Goal: Transaction & Acquisition: Purchase product/service

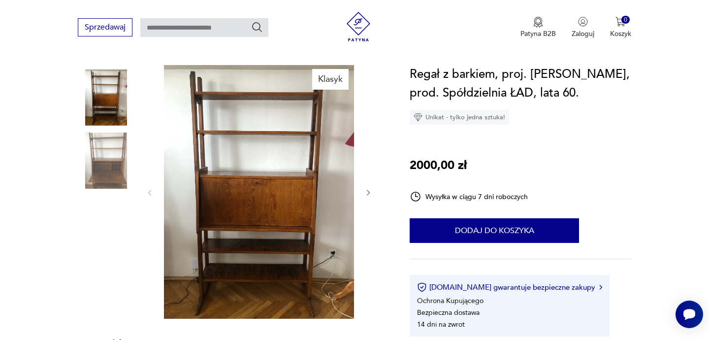
scroll to position [85, 0]
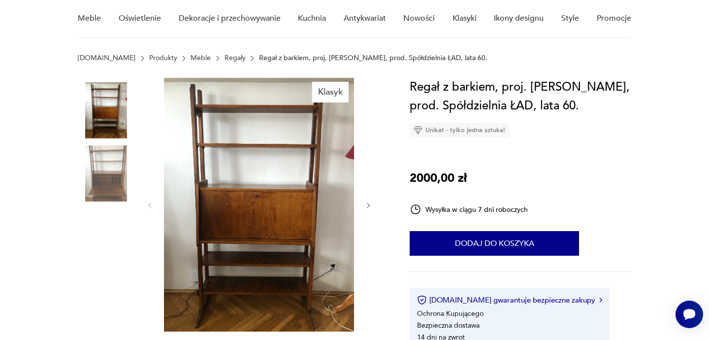
click at [371, 206] on icon "button" at bounding box center [368, 205] width 8 height 8
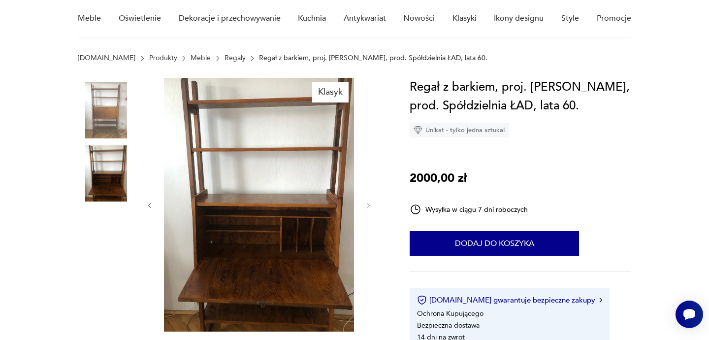
click at [288, 239] on img at bounding box center [259, 204] width 190 height 253
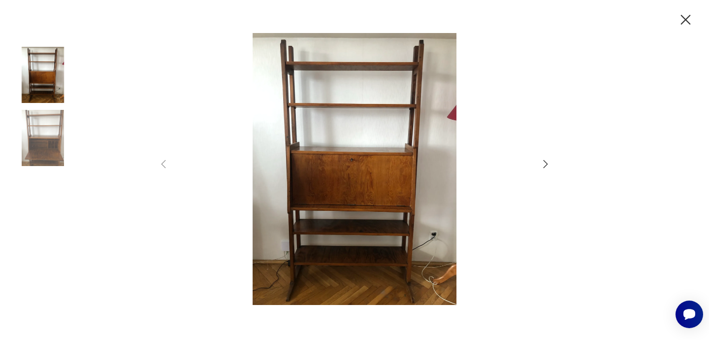
click at [542, 159] on icon "button" at bounding box center [545, 164] width 12 height 12
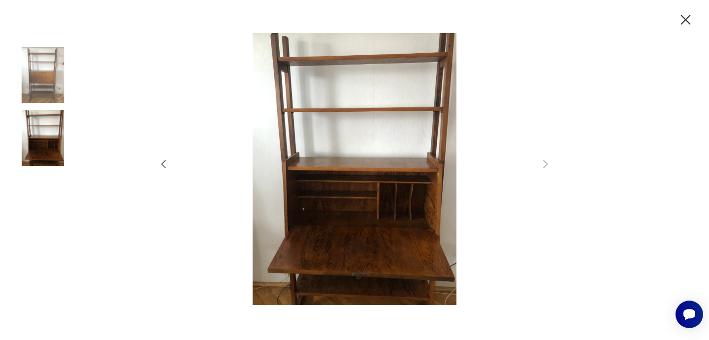
click at [685, 17] on icon "button" at bounding box center [685, 19] width 17 height 17
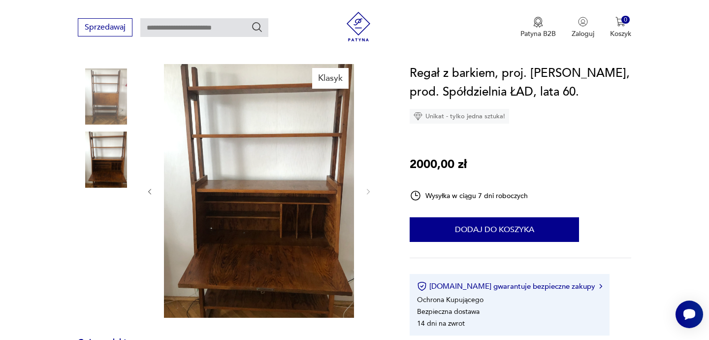
scroll to position [109, 0]
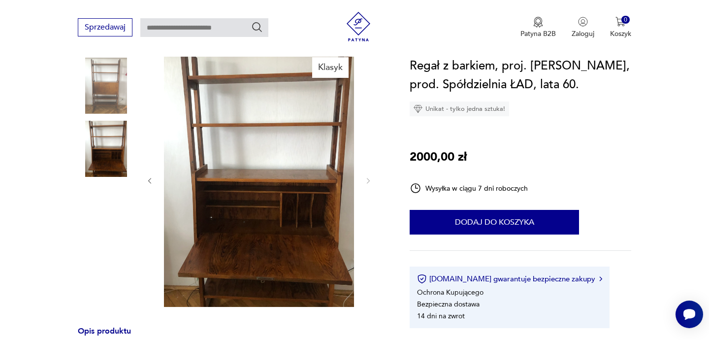
click at [151, 179] on icon "button" at bounding box center [150, 181] width 8 height 8
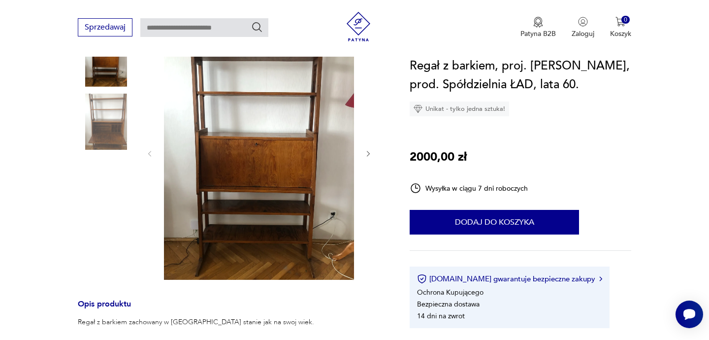
scroll to position [137, 0]
click at [371, 153] on icon "button" at bounding box center [368, 153] width 8 height 8
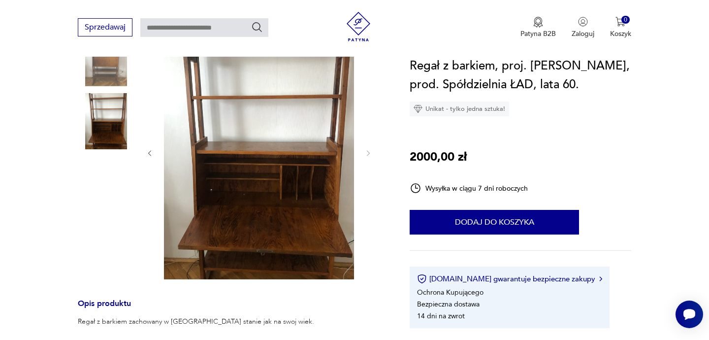
click at [151, 150] on icon "button" at bounding box center [150, 153] width 8 height 8
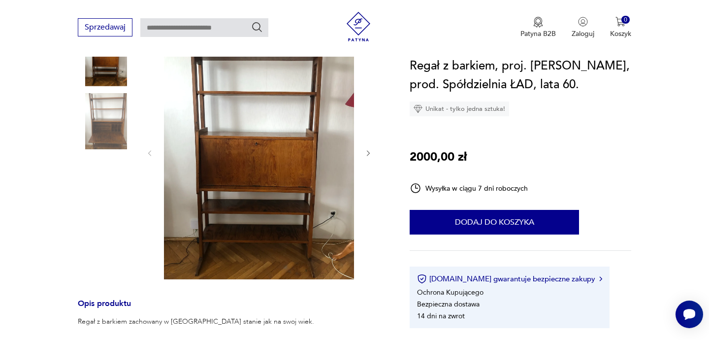
click at [266, 98] on img at bounding box center [259, 152] width 190 height 253
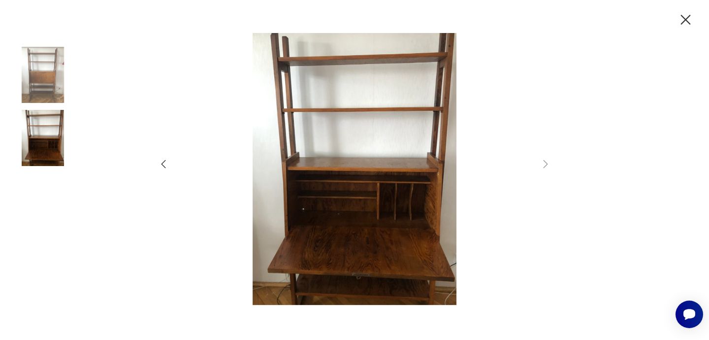
click at [330, 105] on img at bounding box center [354, 169] width 350 height 272
click at [59, 73] on img at bounding box center [43, 75] width 56 height 56
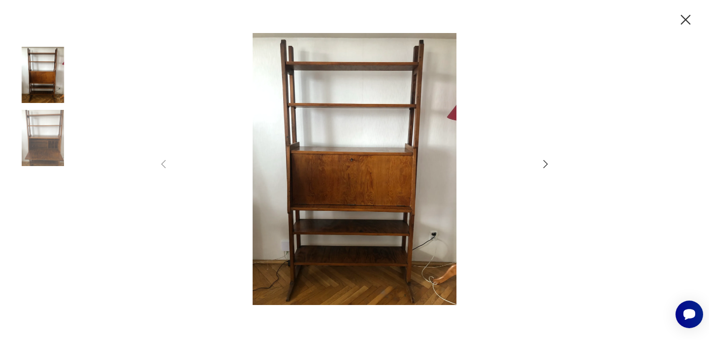
click at [680, 14] on icon "button" at bounding box center [685, 19] width 17 height 17
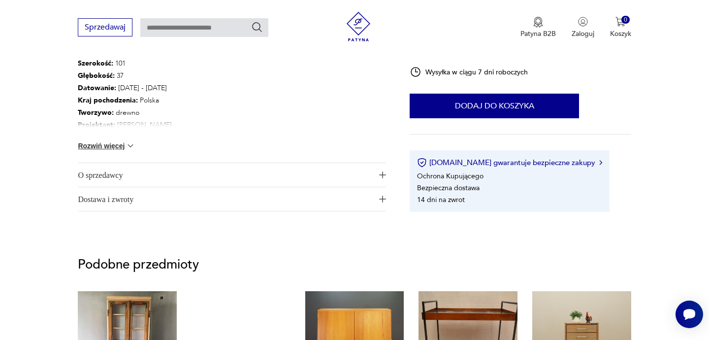
scroll to position [501, 0]
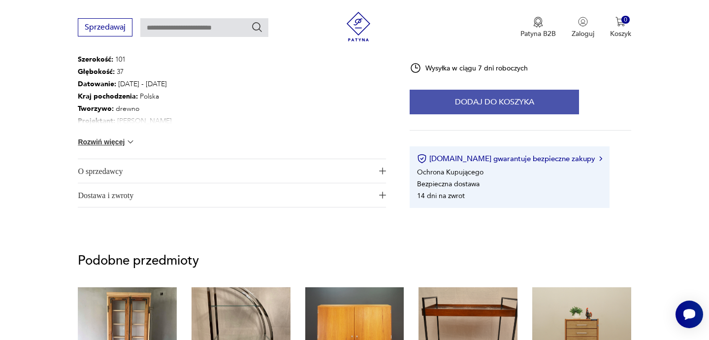
click at [478, 95] on button "Dodaj do koszyka" at bounding box center [493, 102] width 169 height 25
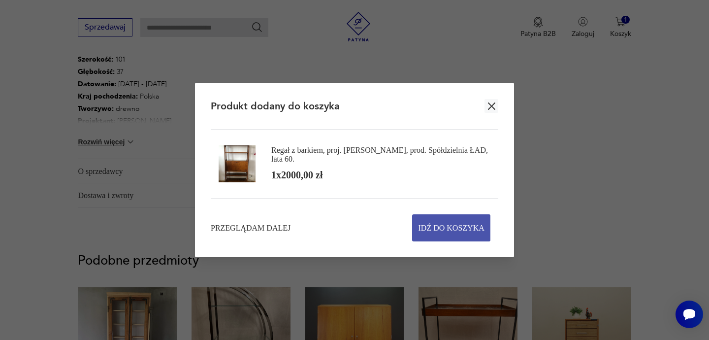
click at [425, 236] on span "Idź do koszyka" at bounding box center [451, 228] width 66 height 26
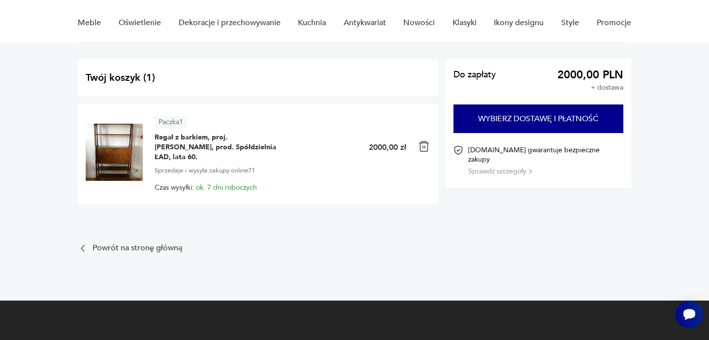
scroll to position [81, 0]
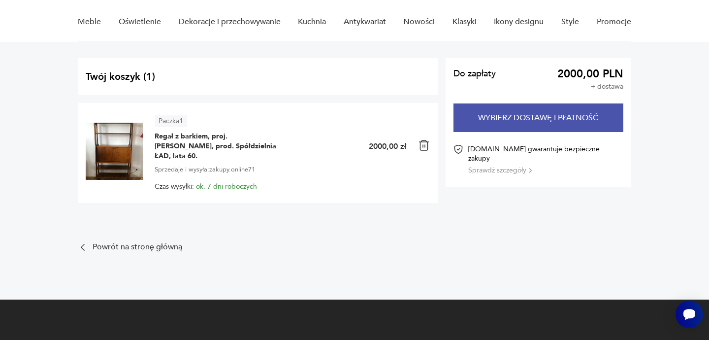
click at [504, 110] on button "Wybierz dostawę i płatność" at bounding box center [537, 117] width 169 height 29
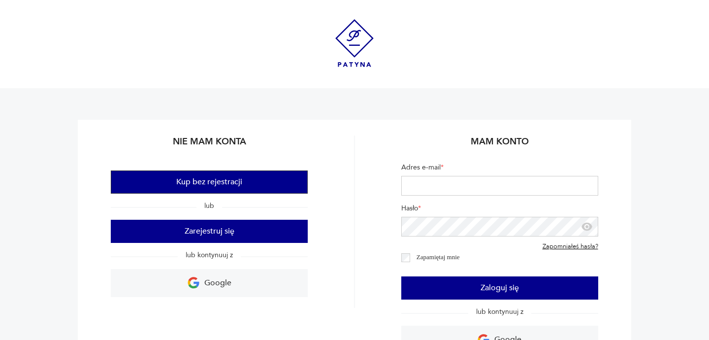
click at [268, 178] on button "Kup bez rejestracji" at bounding box center [209, 181] width 197 height 23
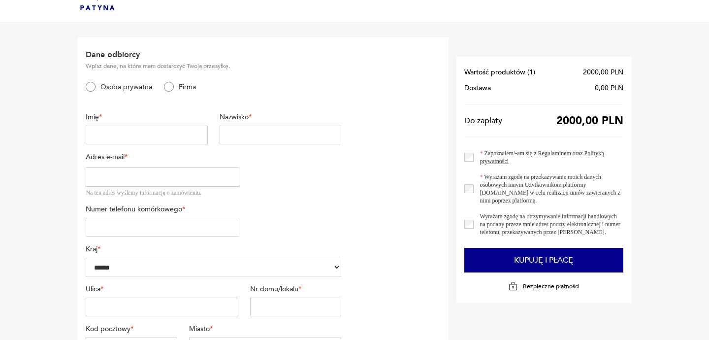
scroll to position [72, 0]
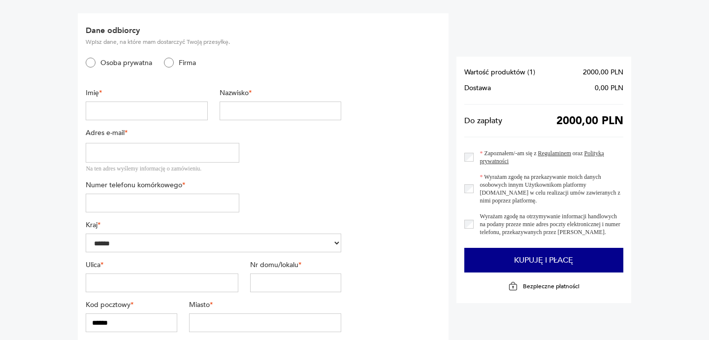
click at [118, 275] on input "text" at bounding box center [162, 282] width 152 height 19
type input "**********"
type input "*****"
type input "**********"
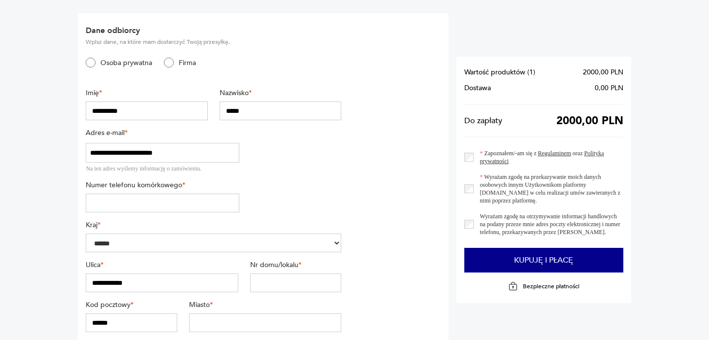
type input "*********"
type input "*******"
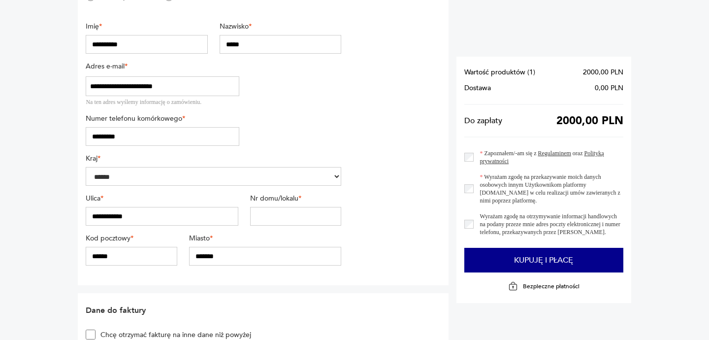
scroll to position [141, 0]
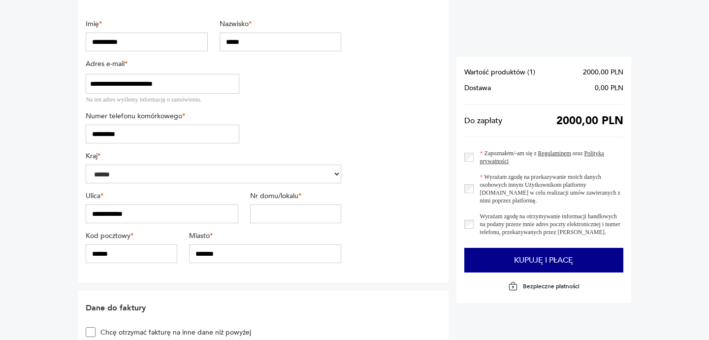
click at [138, 247] on input "******" at bounding box center [132, 253] width 92 height 19
type input "******"
type input "*****"
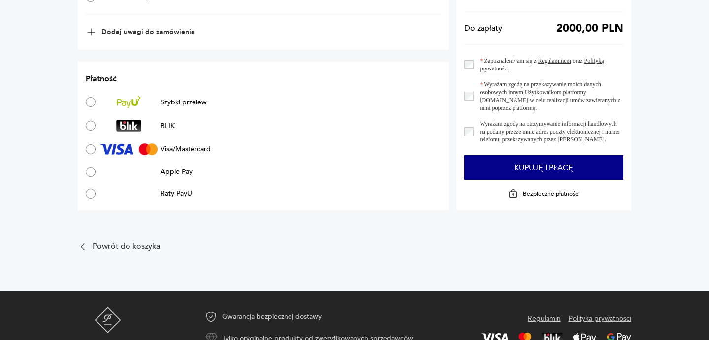
scroll to position [636, 0]
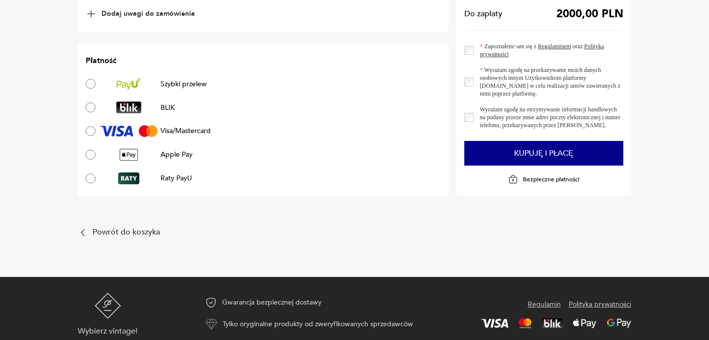
click at [176, 101] on div "BLIK" at bounding box center [263, 107] width 355 height 12
click at [167, 103] on p "BLIK" at bounding box center [167, 107] width 14 height 9
click at [188, 79] on p "Szybki przelew" at bounding box center [183, 83] width 46 height 9
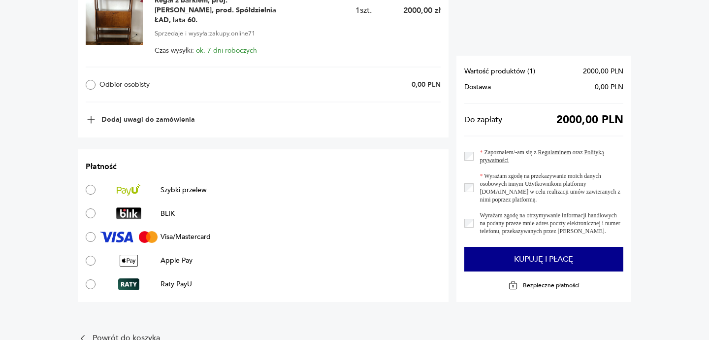
scroll to position [469, 0]
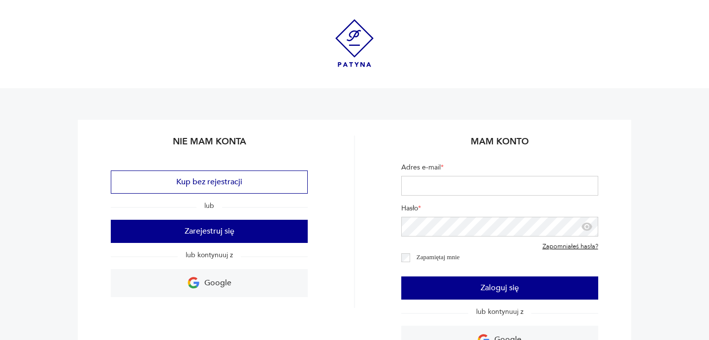
scroll to position [53, 0]
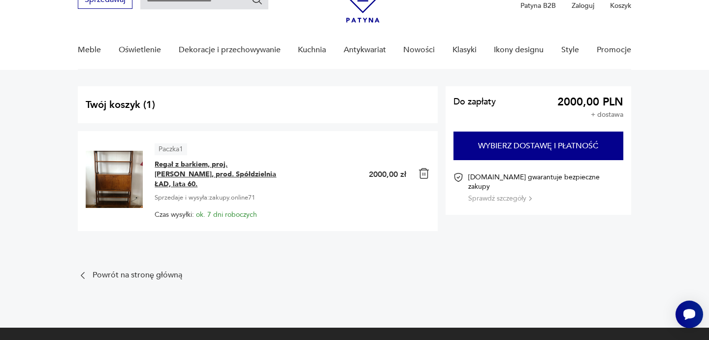
click at [202, 177] on span "Regał z barkiem, proj. [PERSON_NAME], prod. Spółdzielnia ŁAD, lata 60." at bounding box center [215, 174] width 123 height 30
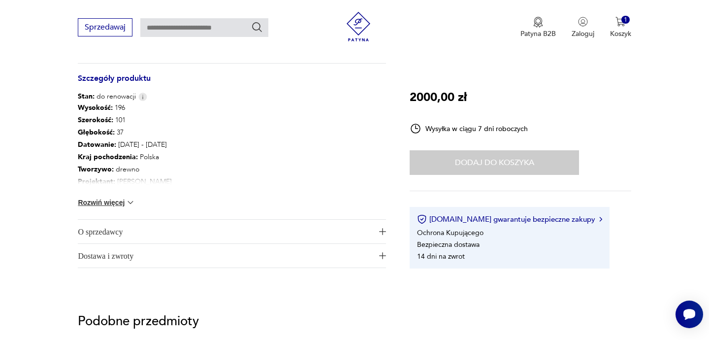
scroll to position [476, 0]
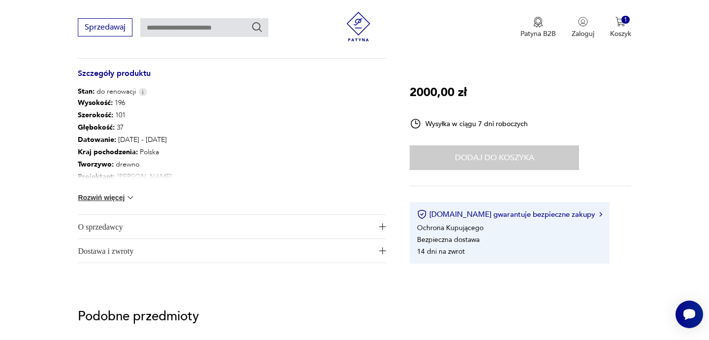
click at [358, 231] on span "O sprzedawcy" at bounding box center [225, 227] width 294 height 24
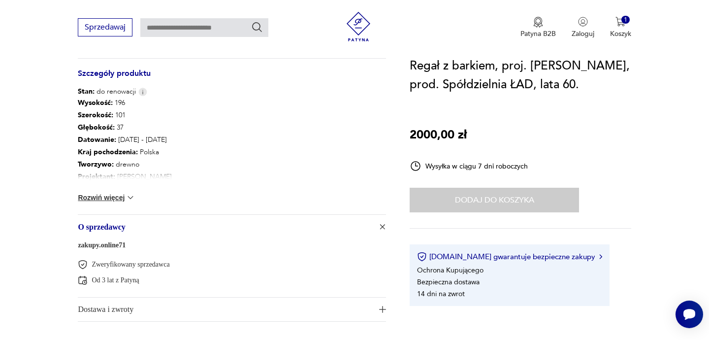
click at [117, 247] on link "zakupy.online71" at bounding box center [102, 244] width 48 height 7
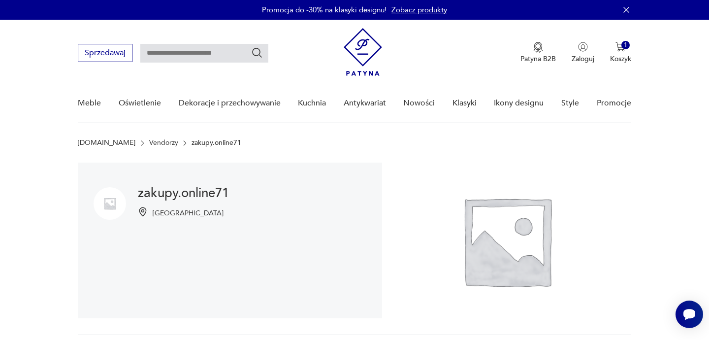
click at [417, 13] on link "Zobacz produkty" at bounding box center [419, 10] width 56 height 10
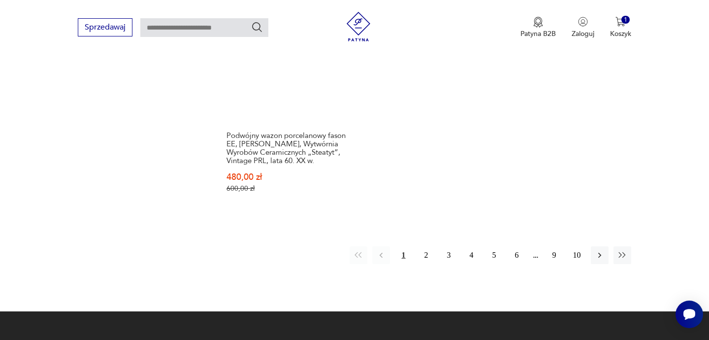
scroll to position [1385, 0]
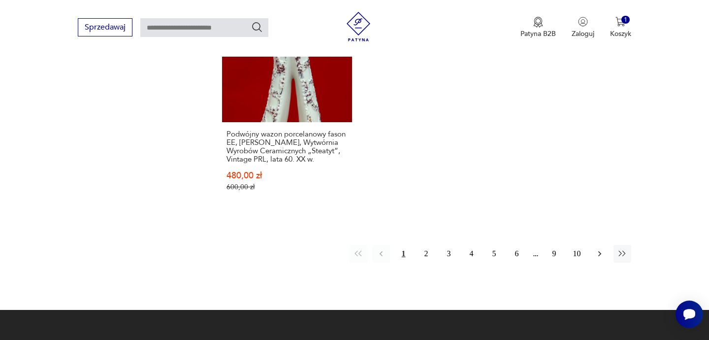
click at [596, 248] on icon "button" at bounding box center [599, 253] width 10 height 10
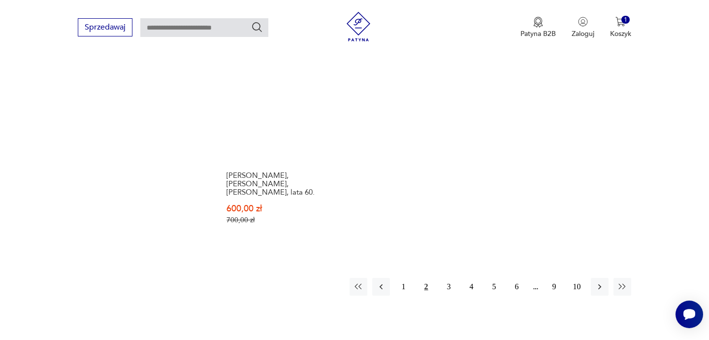
scroll to position [1397, 0]
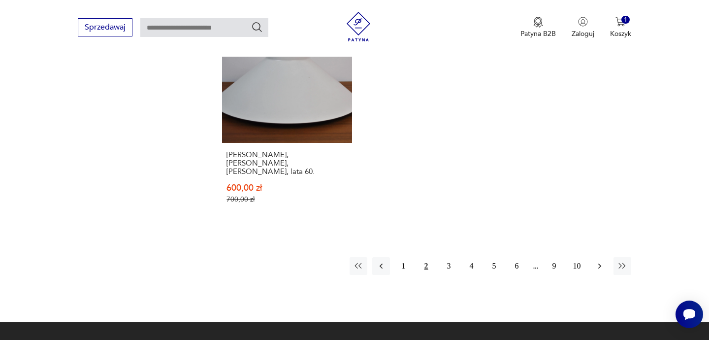
click at [592, 257] on button "button" at bounding box center [599, 266] width 18 height 18
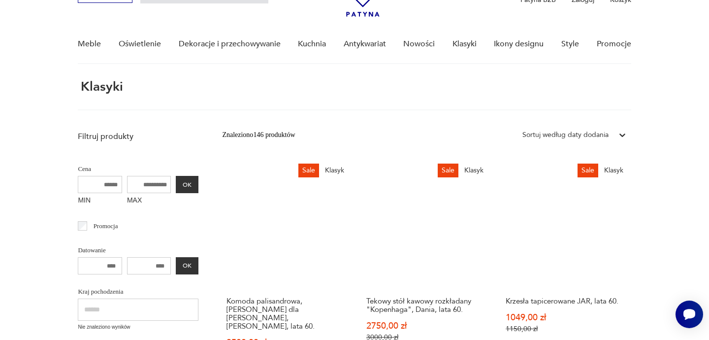
scroll to position [61, 0]
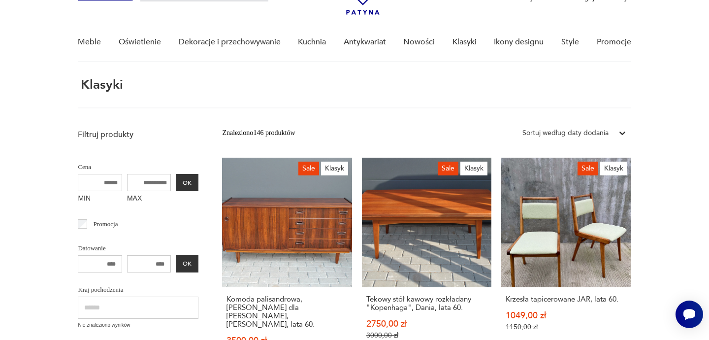
click at [615, 135] on div at bounding box center [622, 133] width 18 height 18
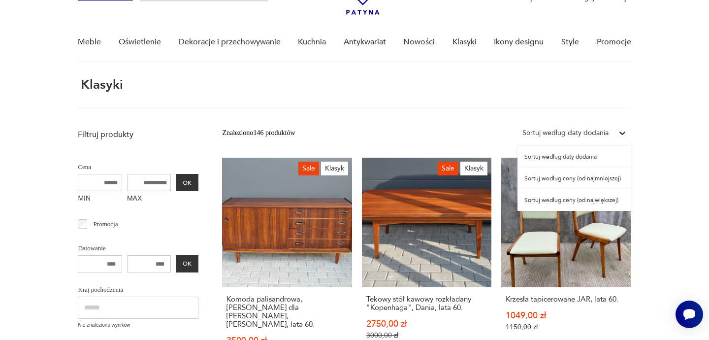
click at [591, 180] on div "Sortuj według ceny (od najmniejszej)" at bounding box center [574, 178] width 114 height 22
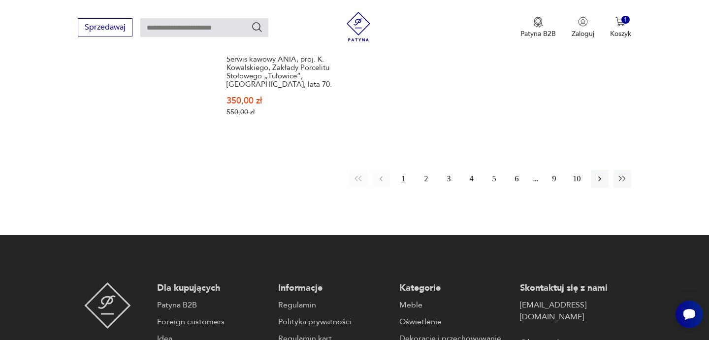
scroll to position [1455, 0]
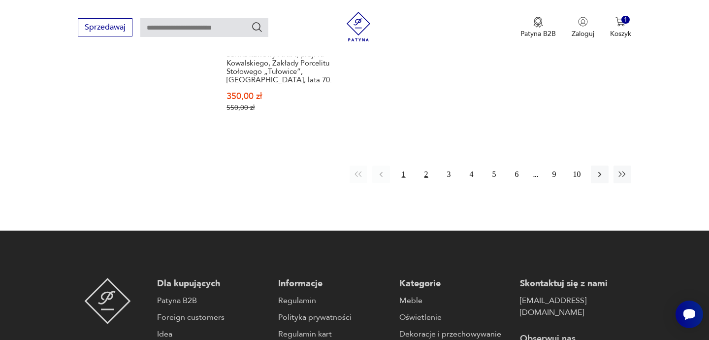
click at [429, 165] on button "2" at bounding box center [426, 174] width 18 height 18
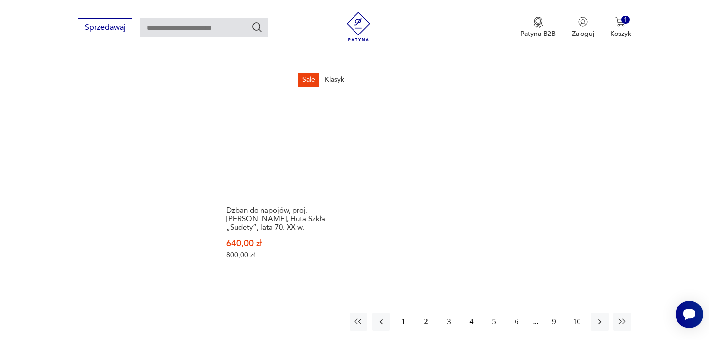
scroll to position [1338, 0]
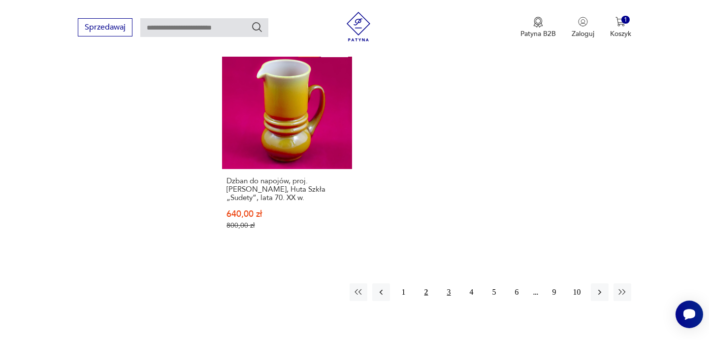
click at [449, 283] on button "3" at bounding box center [449, 292] width 18 height 18
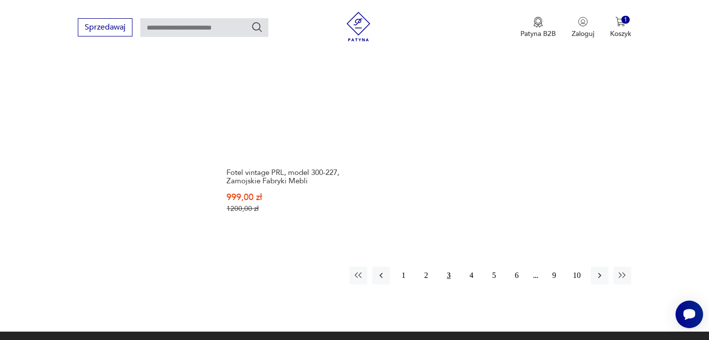
scroll to position [1371, 0]
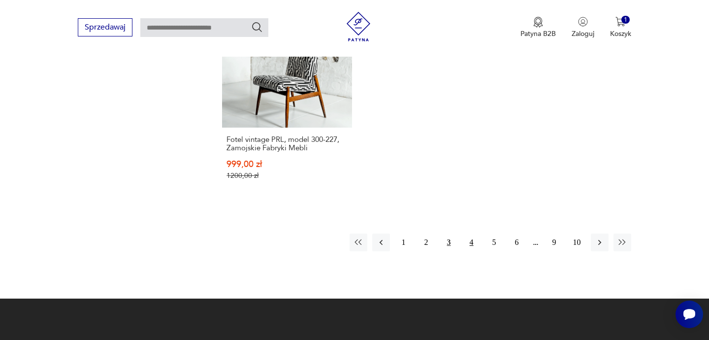
click at [469, 233] on button "4" at bounding box center [472, 242] width 18 height 18
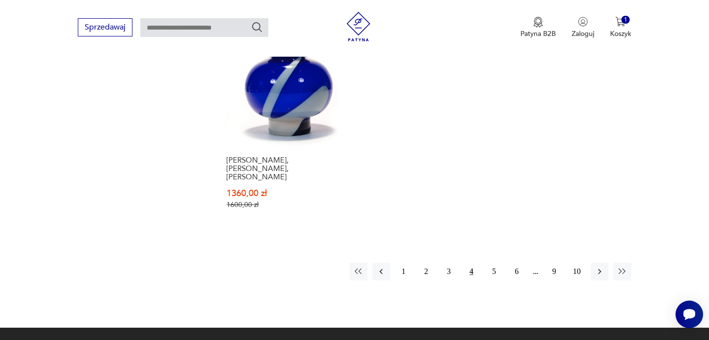
scroll to position [1424, 0]
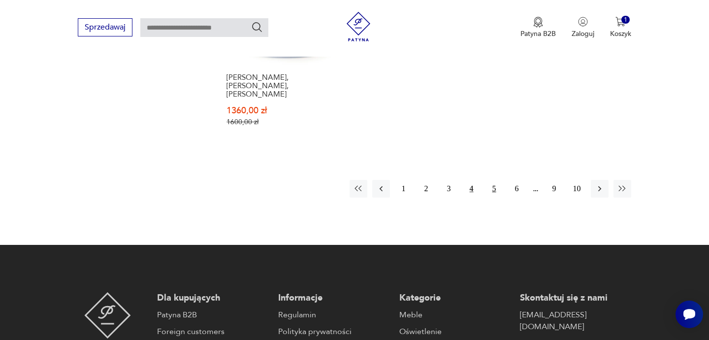
click at [492, 180] on button "5" at bounding box center [494, 189] width 18 height 18
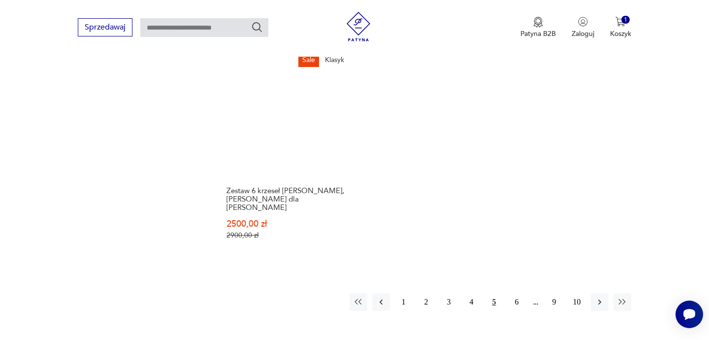
scroll to position [1312, 0]
